Goal: Task Accomplishment & Management: Use online tool/utility

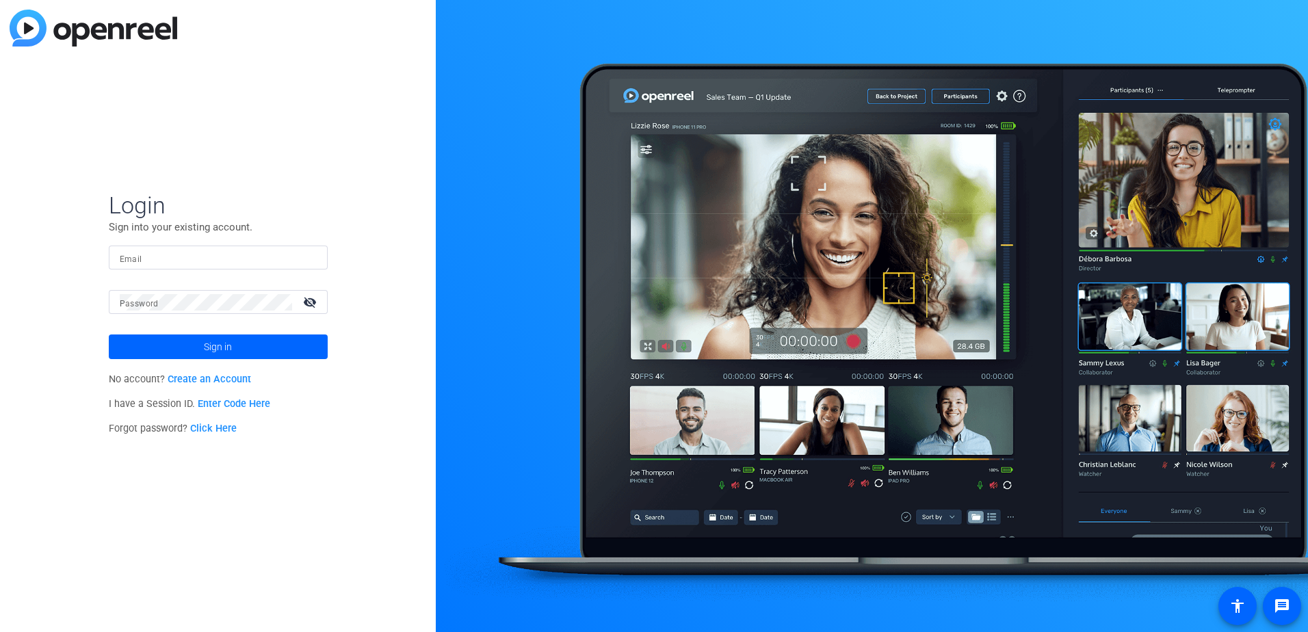
click at [215, 262] on input "Email" at bounding box center [218, 258] width 197 height 16
click at [36, 360] on div "Login Sign into your existing account. Email Password visibility_off Sign in No…" at bounding box center [218, 316] width 436 height 632
click at [239, 401] on link "Enter Code Here" at bounding box center [234, 404] width 72 height 12
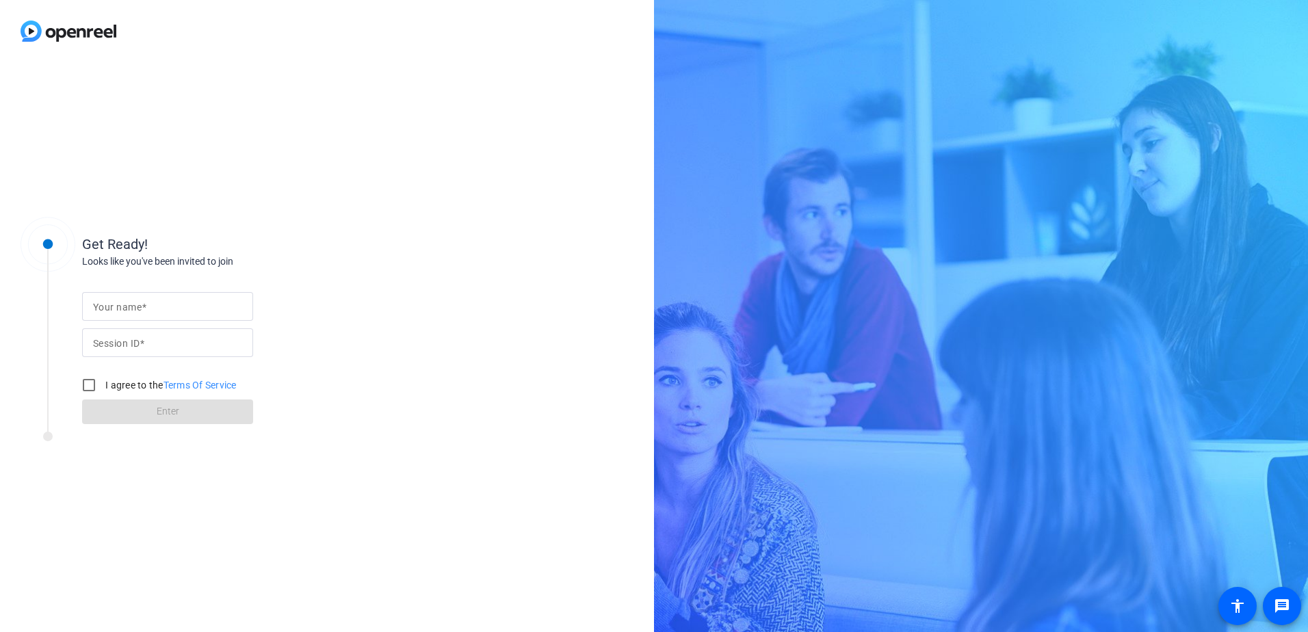
click at [172, 310] on input "Your name" at bounding box center [167, 306] width 149 height 16
type input "[PERSON_NAME]"
type input "yEcc"
click at [86, 391] on input "I agree to the Terms Of Service" at bounding box center [88, 384] width 27 height 27
checkbox input "true"
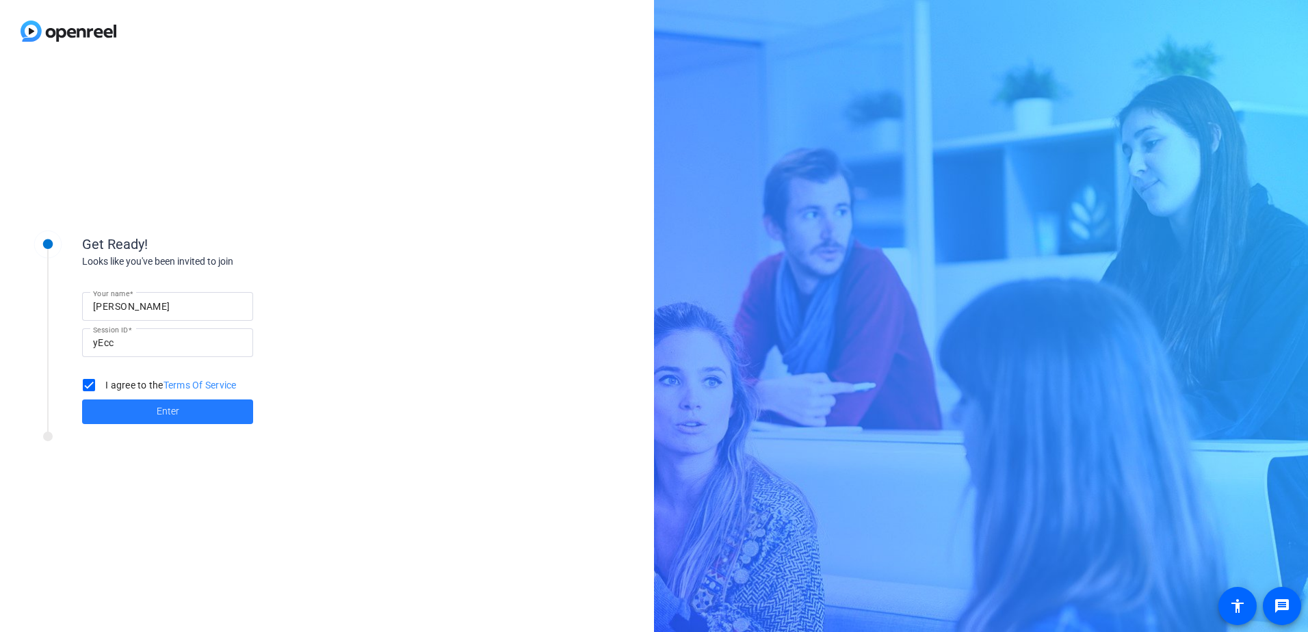
click at [181, 416] on span at bounding box center [167, 411] width 171 height 33
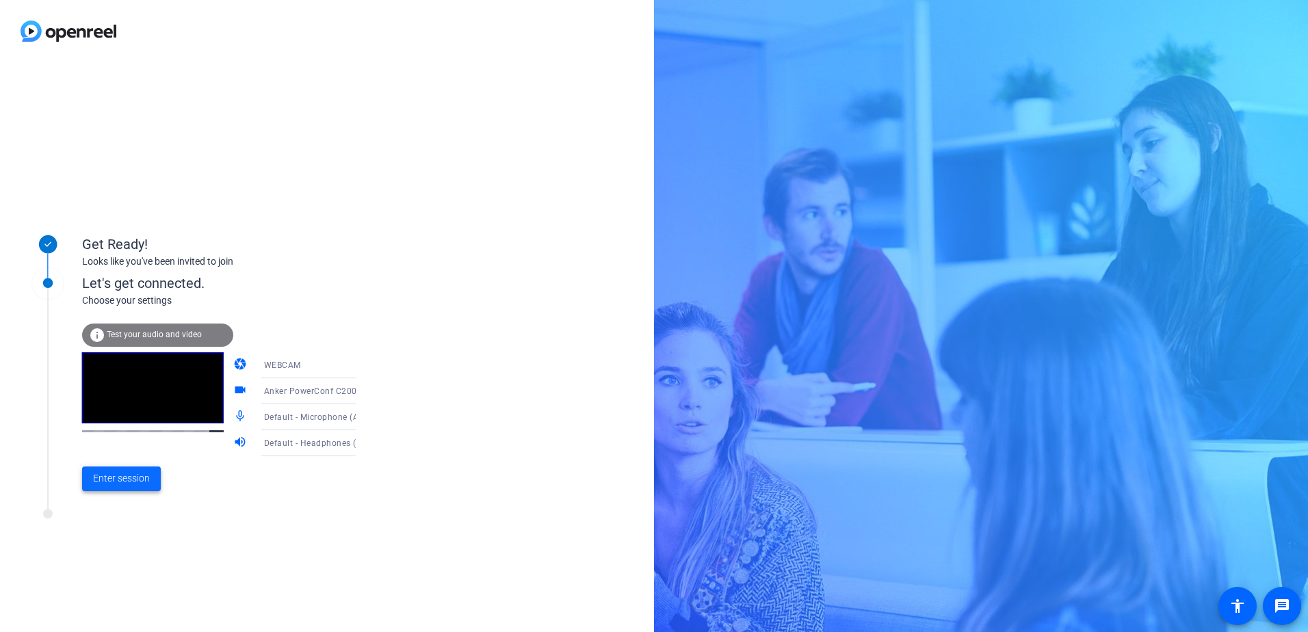
click at [116, 481] on span "Enter session" at bounding box center [121, 478] width 57 height 14
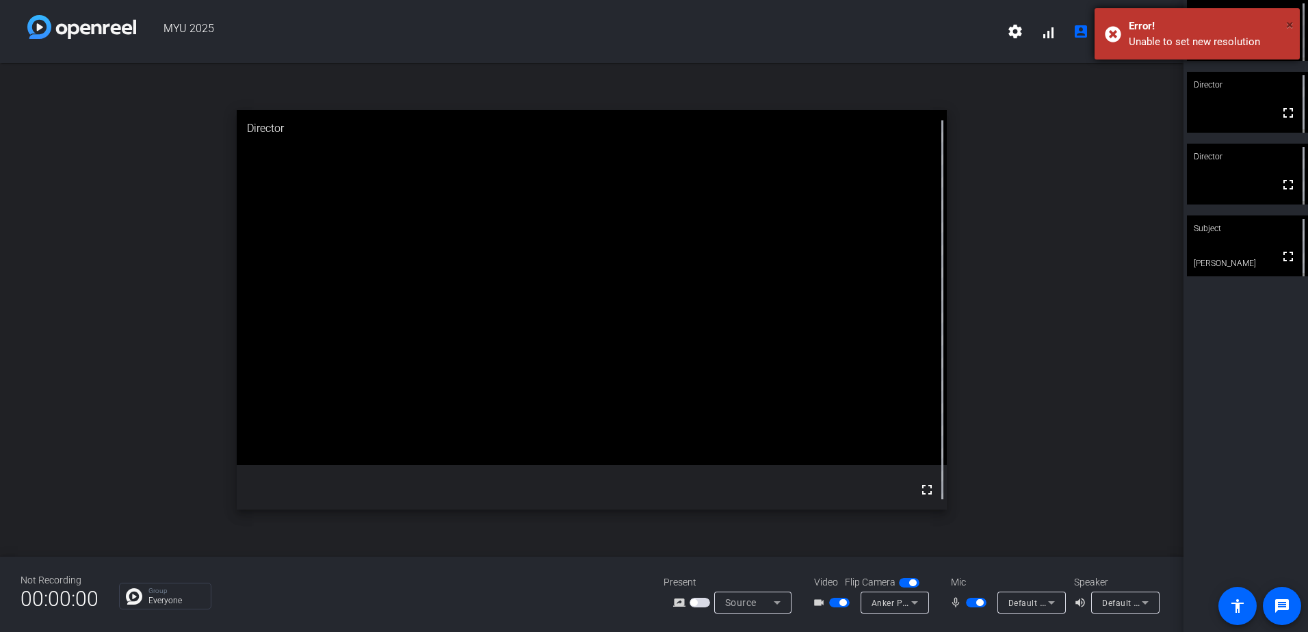
click at [1290, 24] on span "×" at bounding box center [1290, 24] width 8 height 16
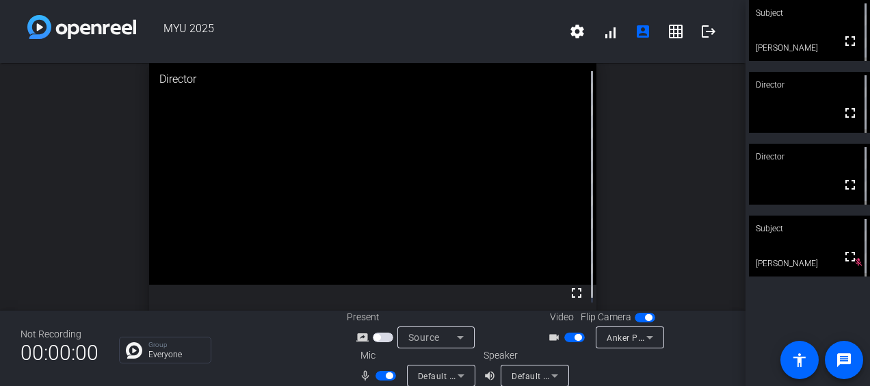
click at [94, 160] on div "open_in_new Director fullscreen" at bounding box center [372, 187] width 745 height 248
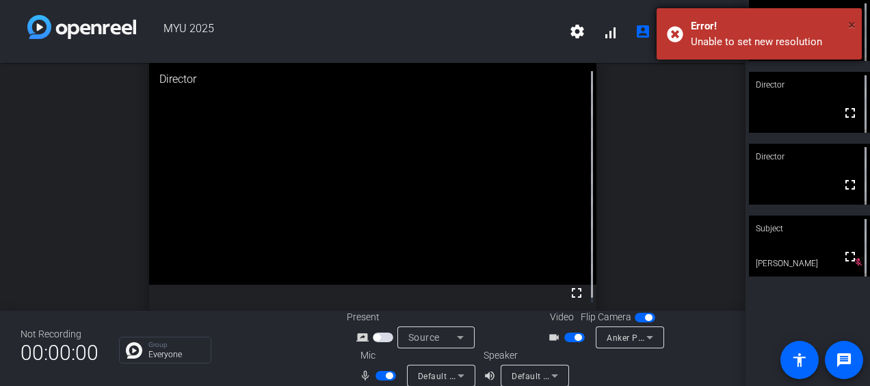
click at [853, 23] on span "×" at bounding box center [852, 24] width 8 height 16
